Goal: Find specific page/section: Find specific page/section

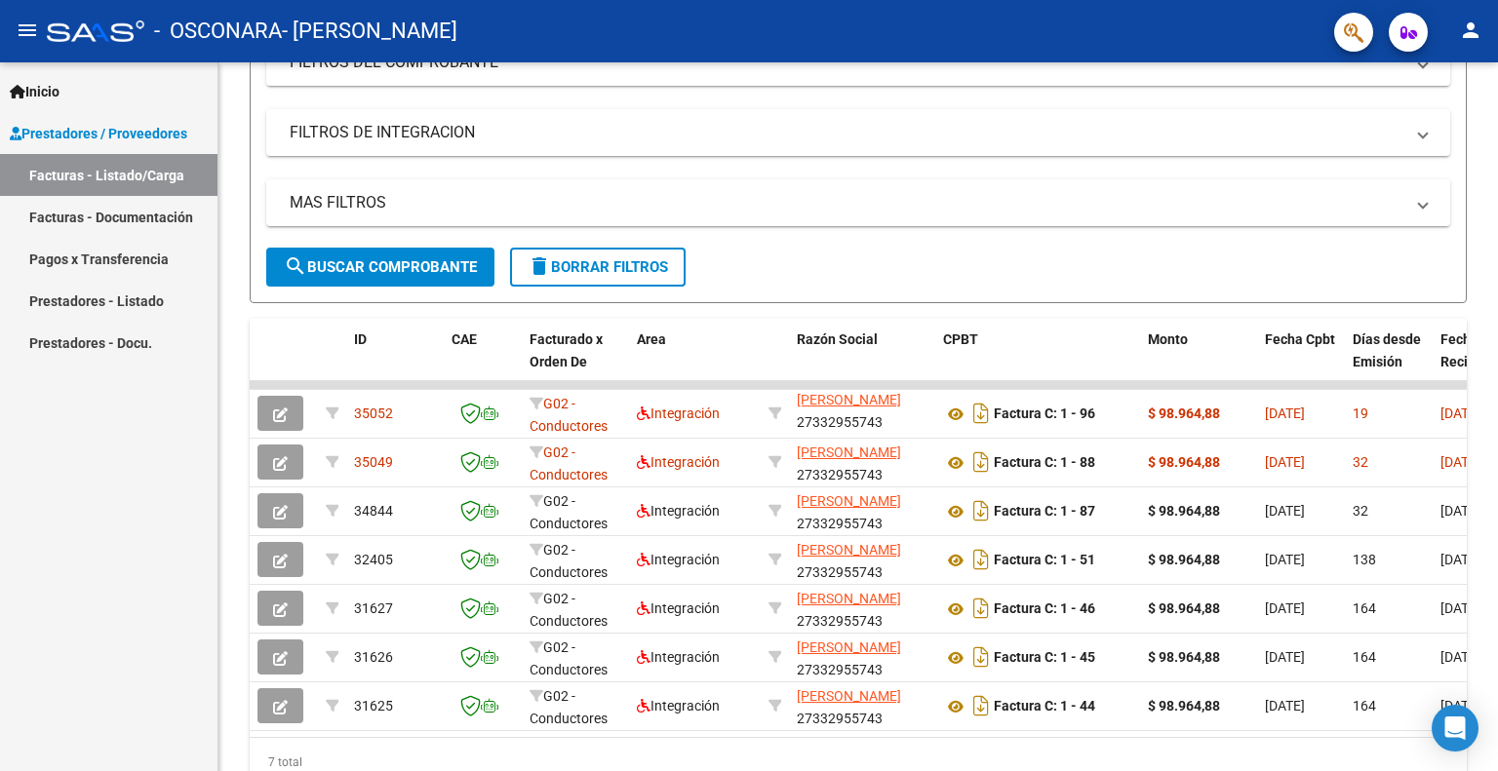
click at [133, 215] on link "Facturas - Documentación" at bounding box center [108, 217] width 217 height 42
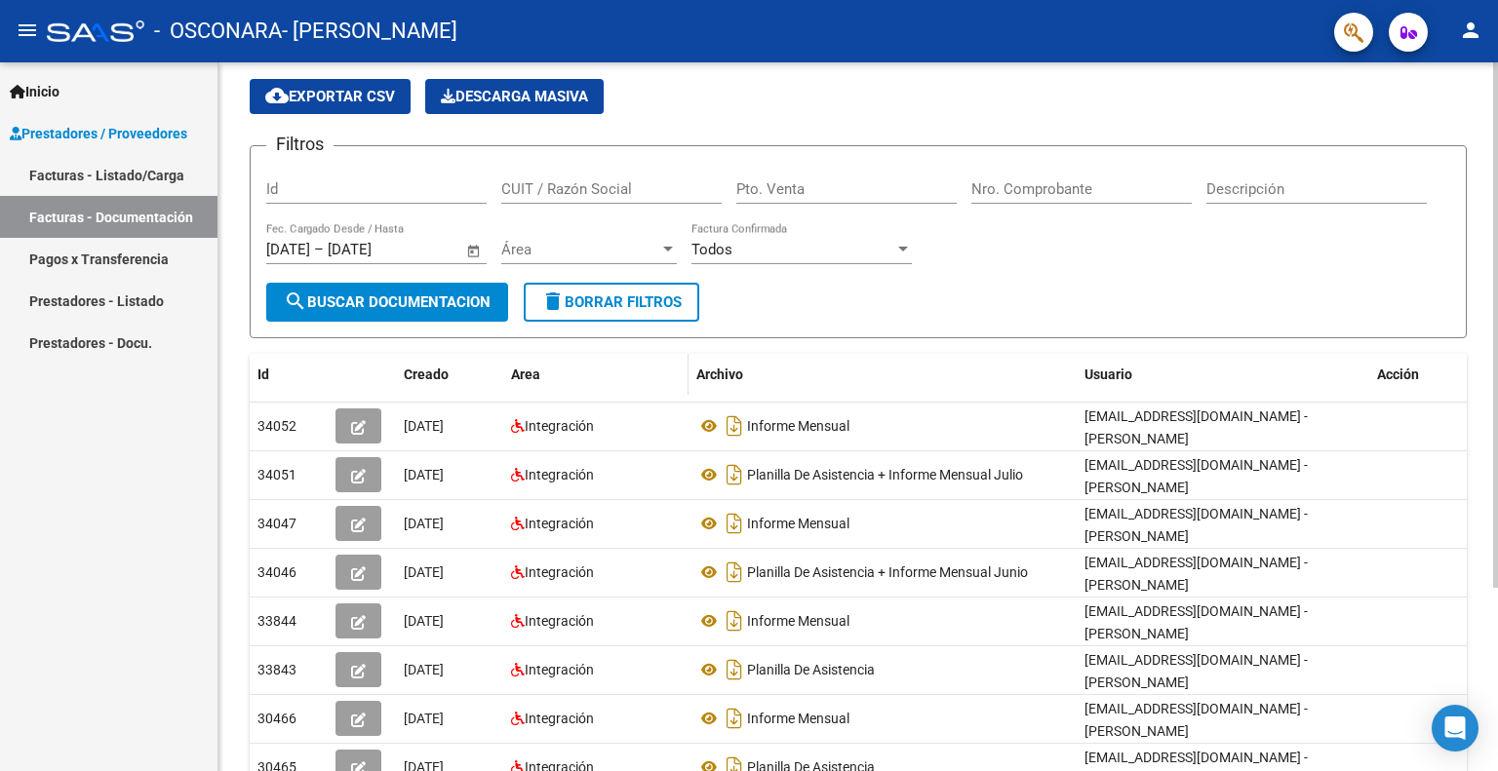
scroll to position [98, 0]
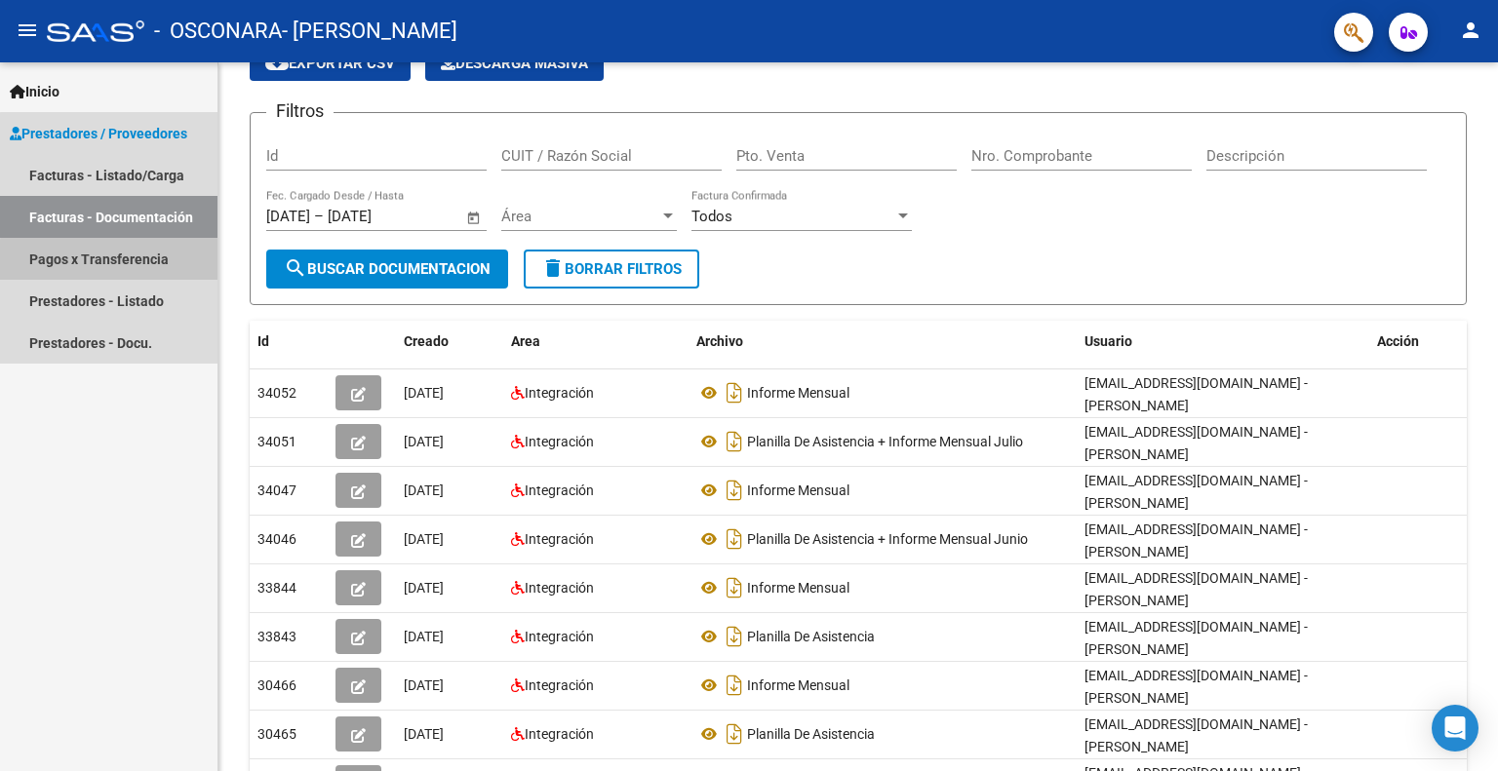
click at [136, 267] on link "Pagos x Transferencia" at bounding box center [108, 259] width 217 height 42
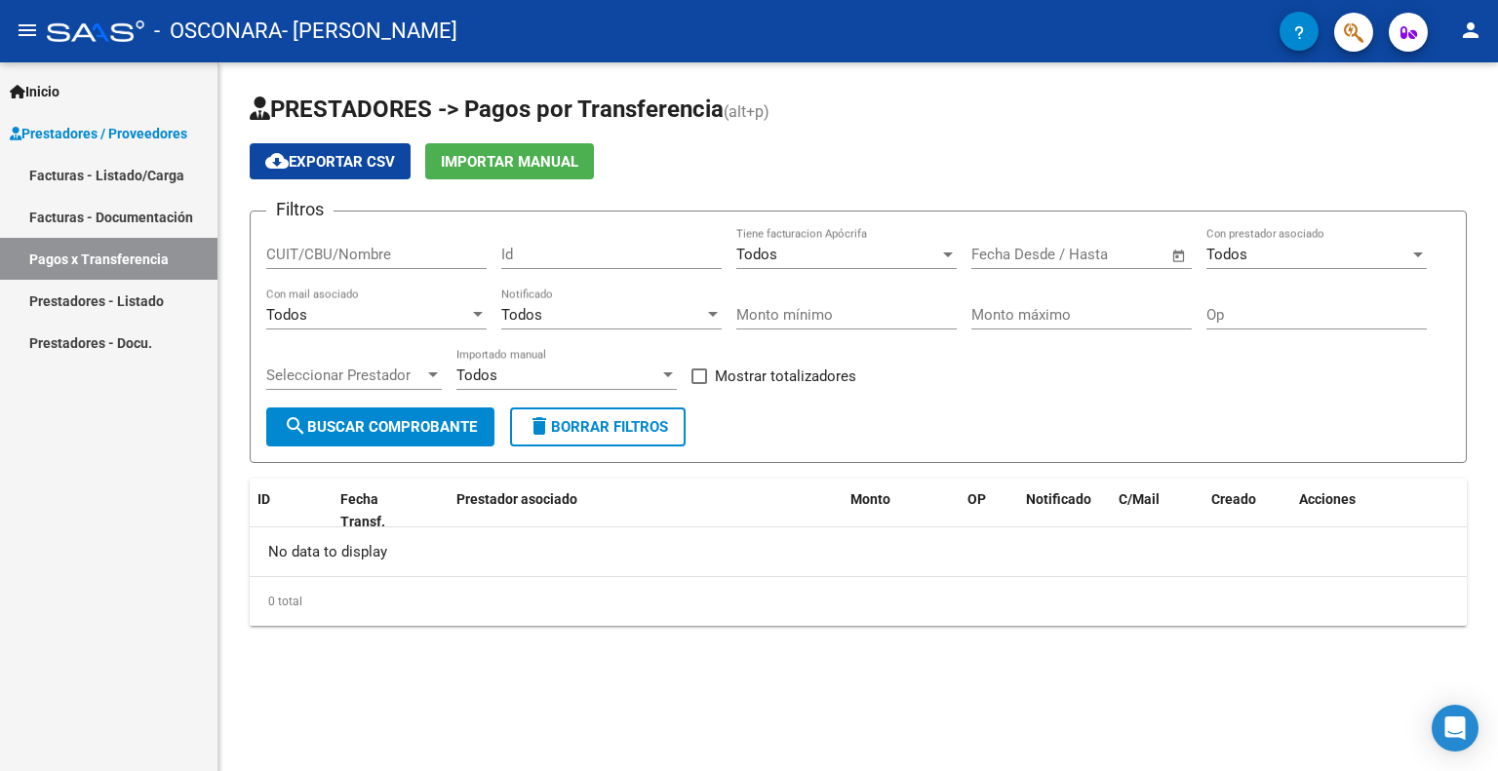
click at [395, 440] on button "search Buscar Comprobante" at bounding box center [380, 427] width 228 height 39
click at [442, 313] on div "Todos" at bounding box center [367, 315] width 203 height 18
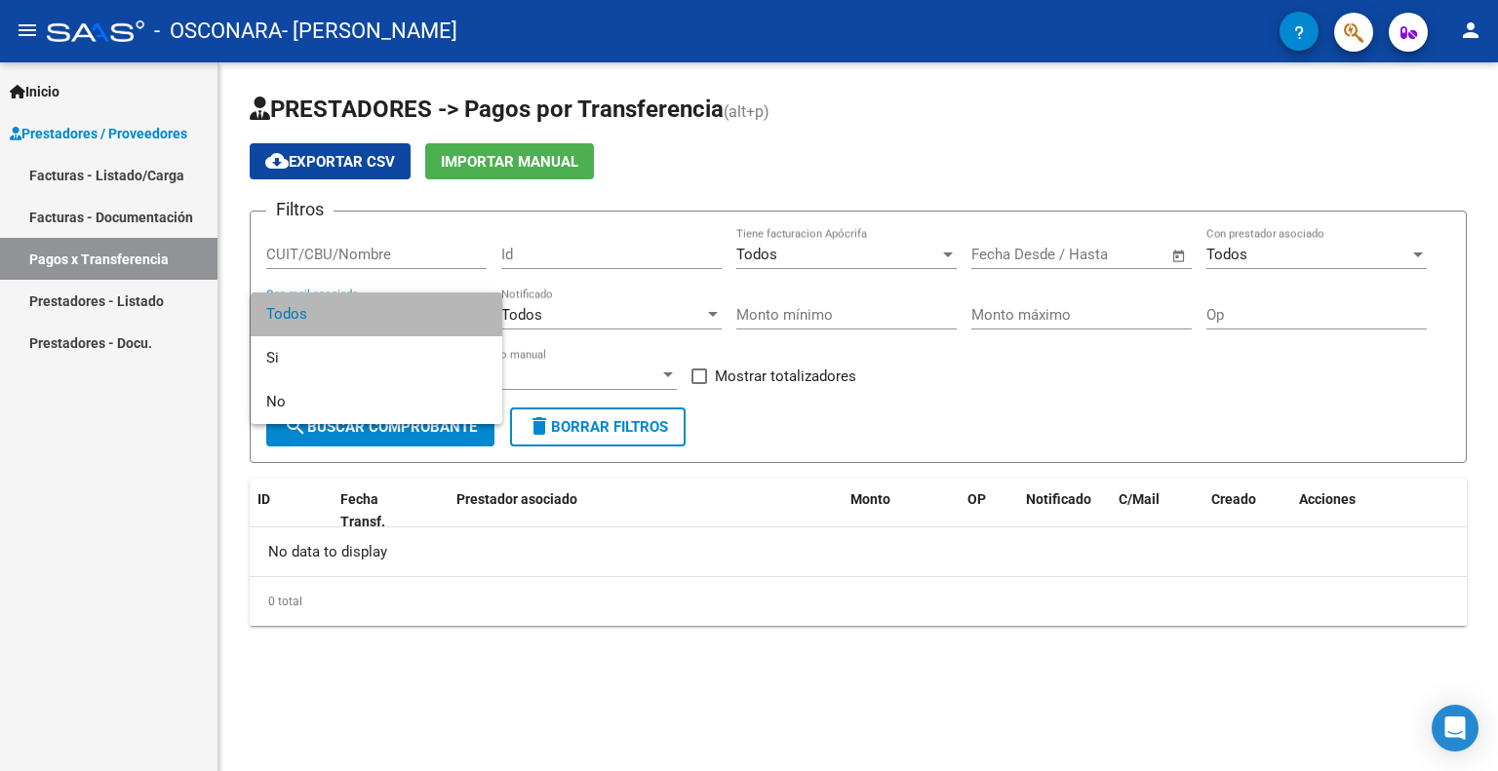
click at [420, 316] on span "Todos" at bounding box center [376, 315] width 220 height 44
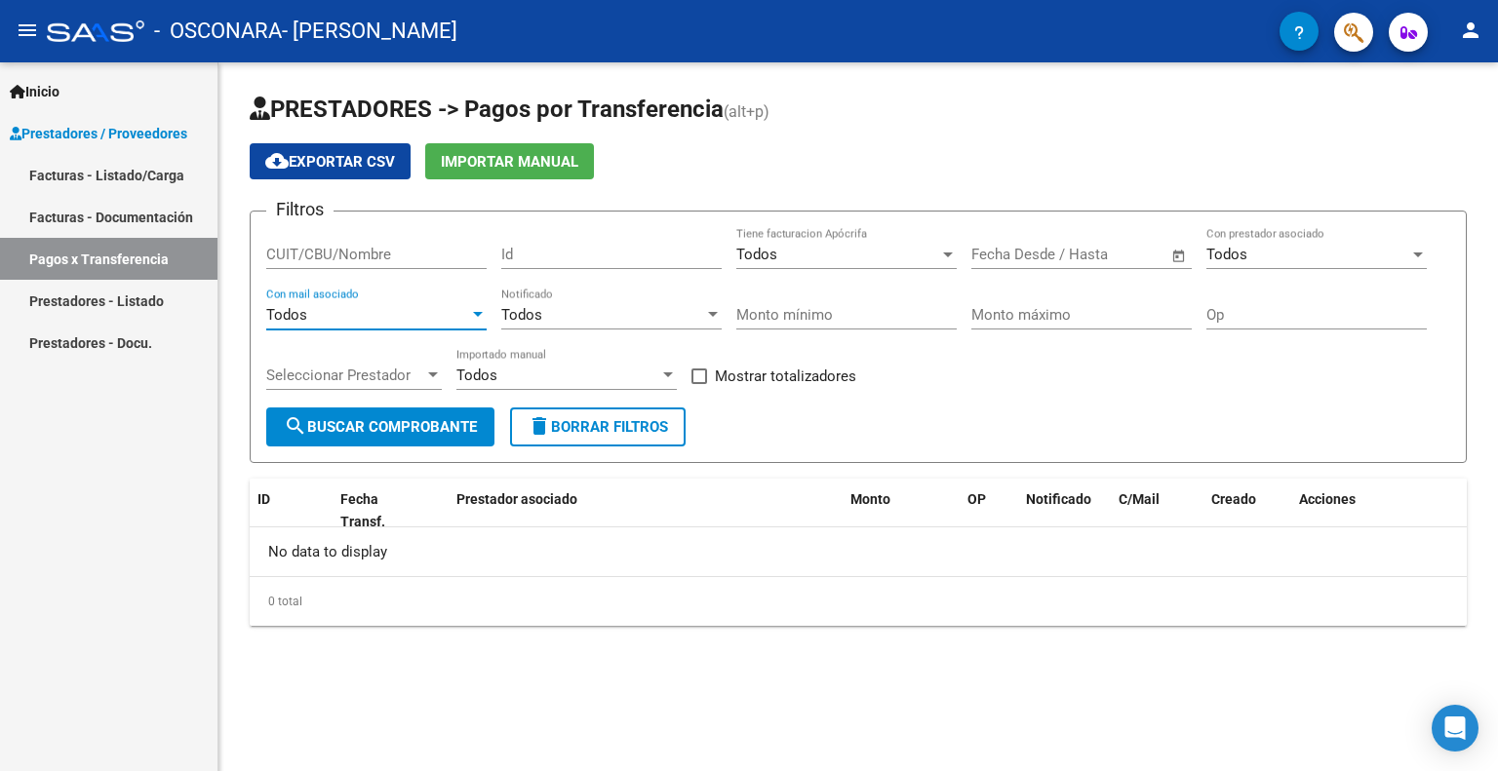
click at [1467, 31] on mat-icon "person" at bounding box center [1470, 30] width 23 height 23
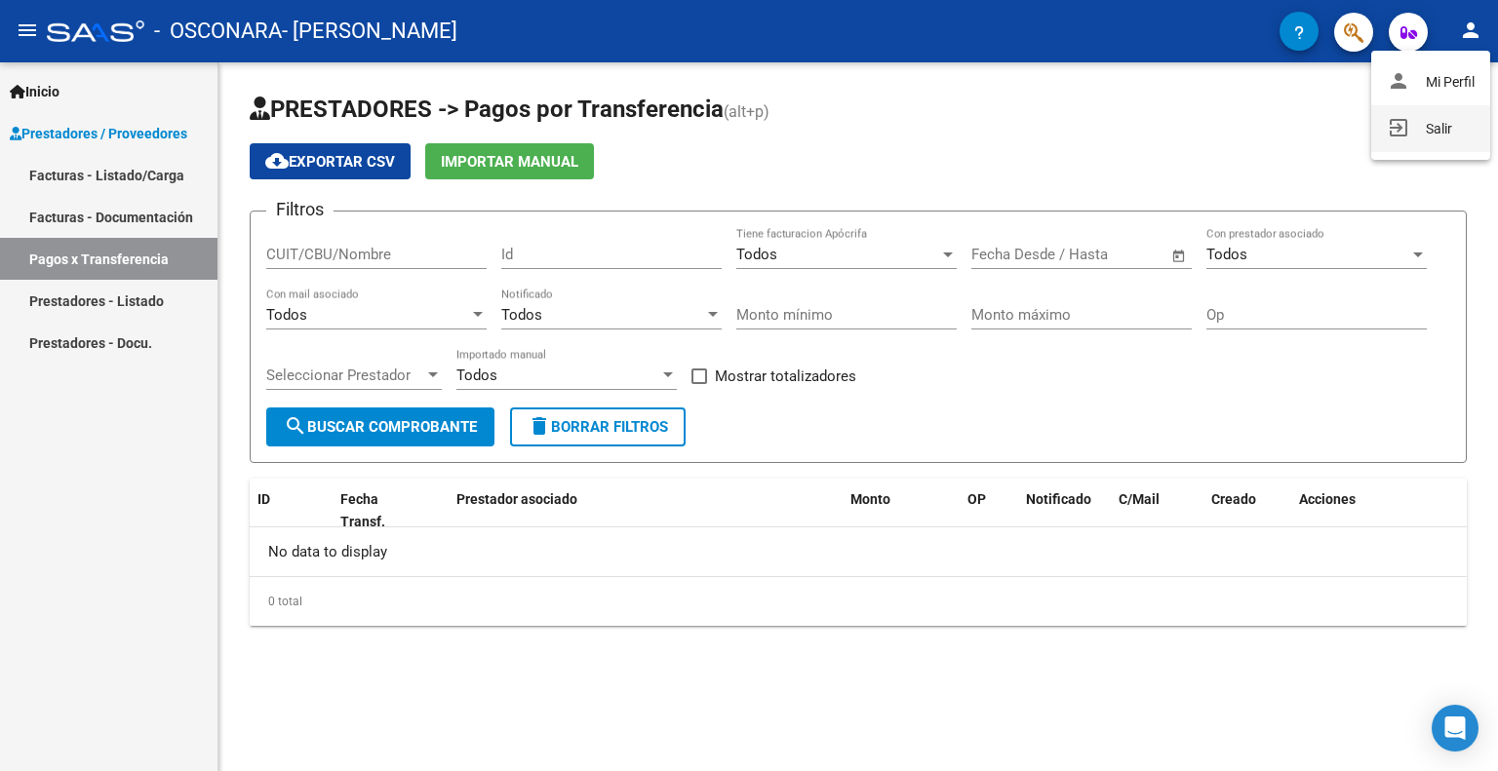
click at [1409, 130] on button "exit_to_app Salir" at bounding box center [1430, 128] width 119 height 47
